Goal: Transaction & Acquisition: Purchase product/service

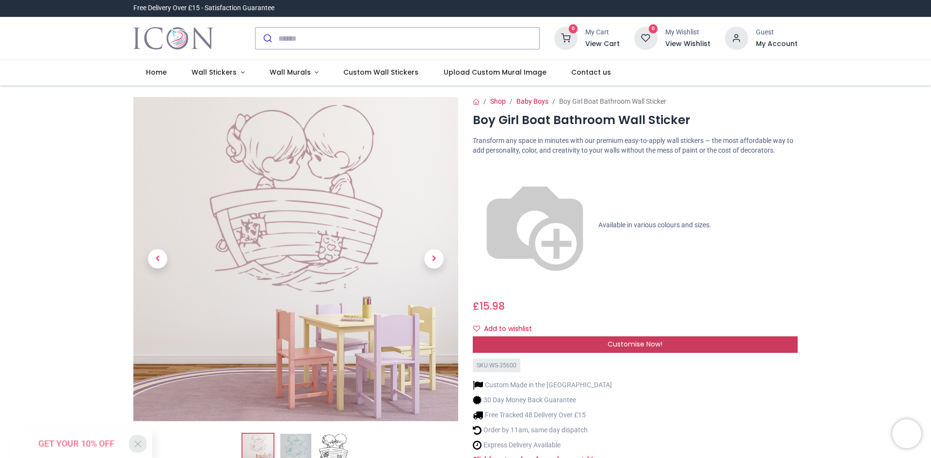
click at [648, 339] on span "Customise Now!" at bounding box center [634, 344] width 55 height 10
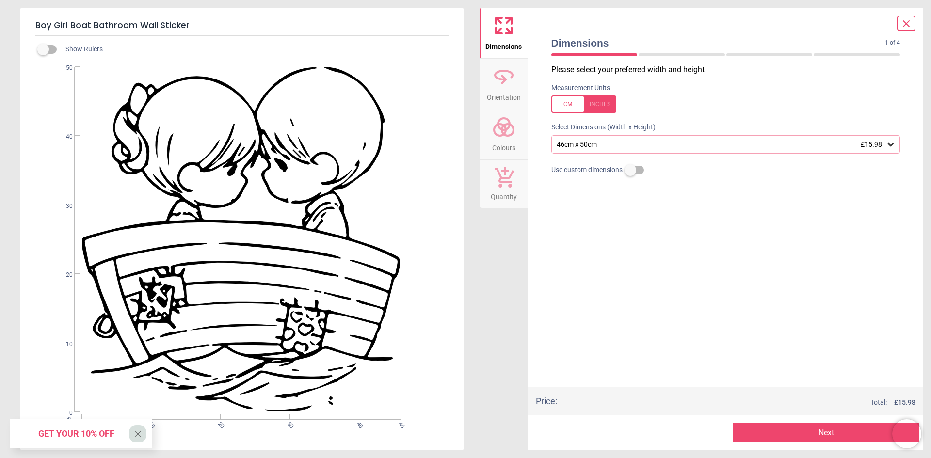
click at [628, 144] on div "46cm x 50cm £15.98" at bounding box center [721, 145] width 331 height 8
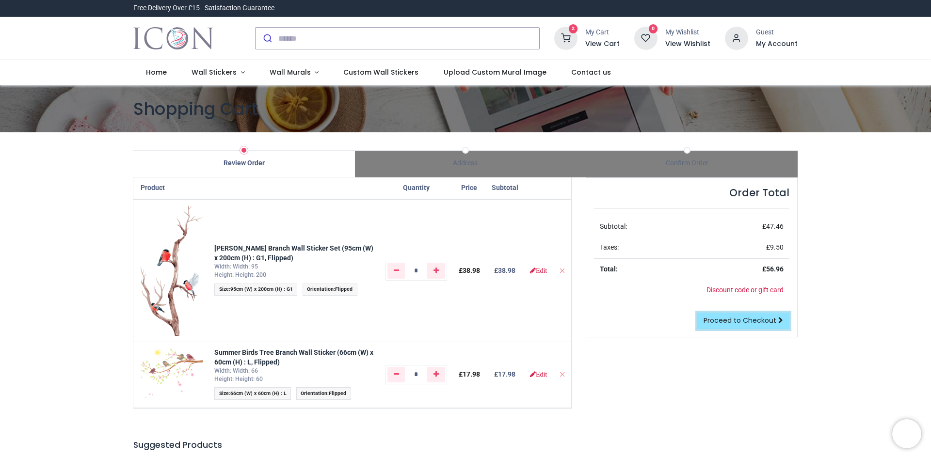
click at [754, 317] on span "Proceed to Checkout" at bounding box center [739, 321] width 73 height 10
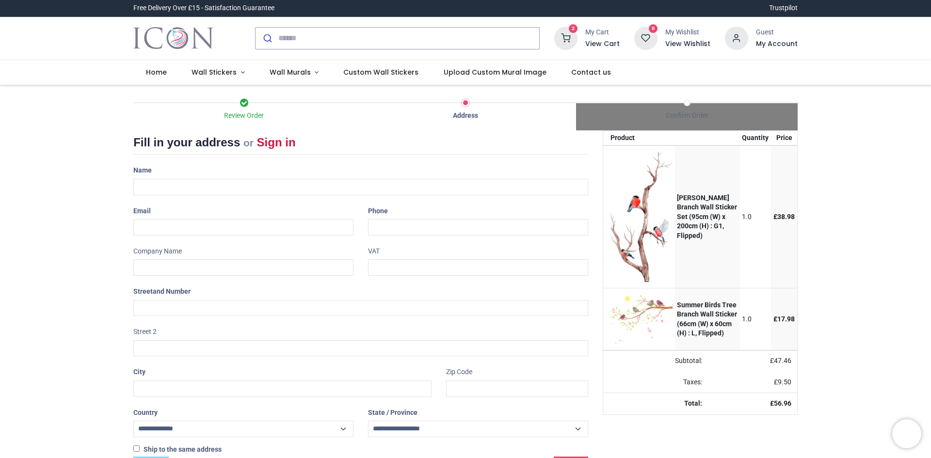
select select "***"
click at [388, 183] on input "text" at bounding box center [360, 187] width 455 height 16
drag, startPoint x: 856, startPoint y: 116, endPoint x: 829, endPoint y: 133, distance: 31.6
click at [859, 113] on div "Review Order Address Confirm Order Your order: £ 56.96 Product Price" at bounding box center [465, 288] width 931 height 407
click at [598, 47] on h6 "View Cart" at bounding box center [602, 44] width 34 height 10
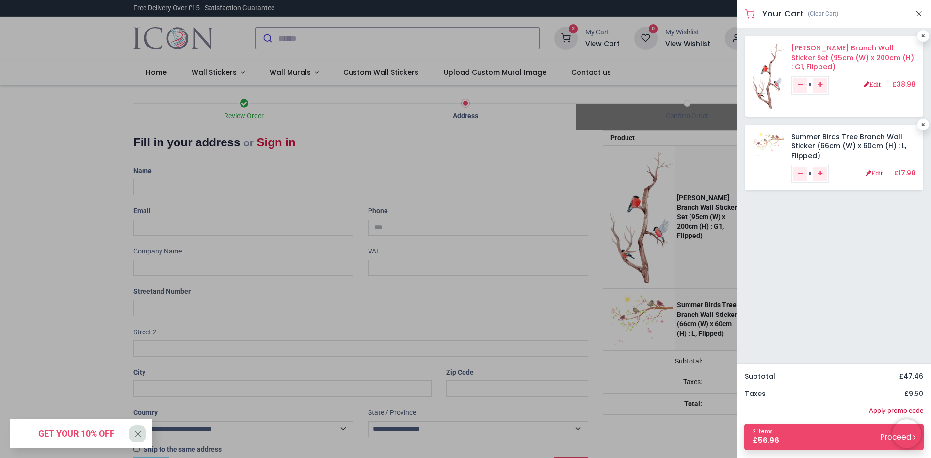
click at [811, 47] on link "Robin Bird Branch Wall Sticker Set (95cm (W) x 200cm (H) : G1, Flipped)" at bounding box center [852, 57] width 123 height 29
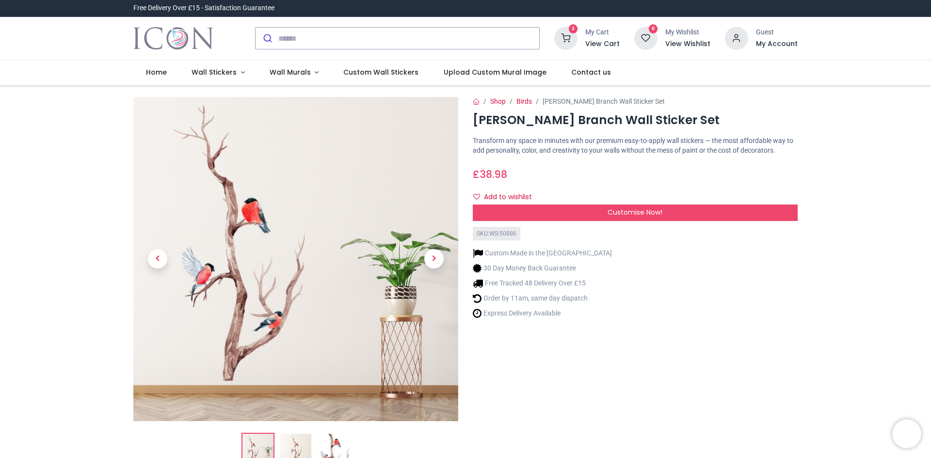
click at [571, 32] on icon at bounding box center [565, 38] width 23 height 23
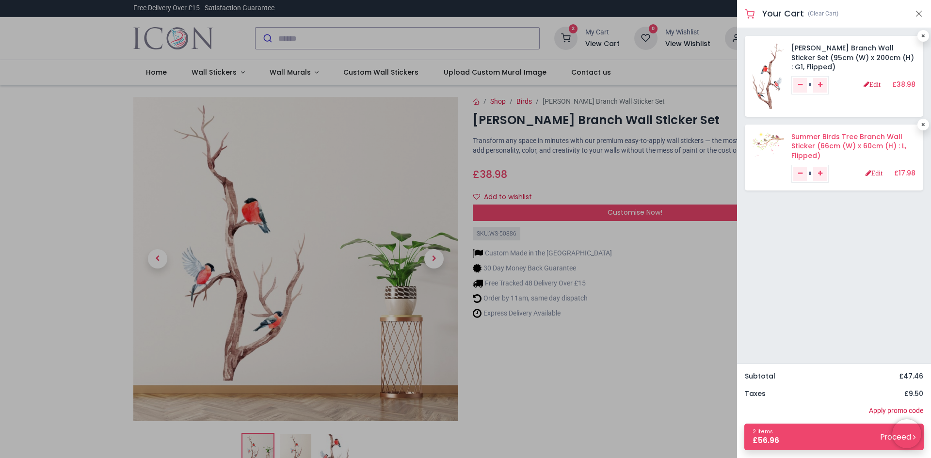
click at [811, 140] on link "Summer Birds Tree Branch Wall Sticker (66cm (W) x 60cm (H) : L, Flipped)" at bounding box center [848, 146] width 115 height 29
